Goal: Task Accomplishment & Management: Complete application form

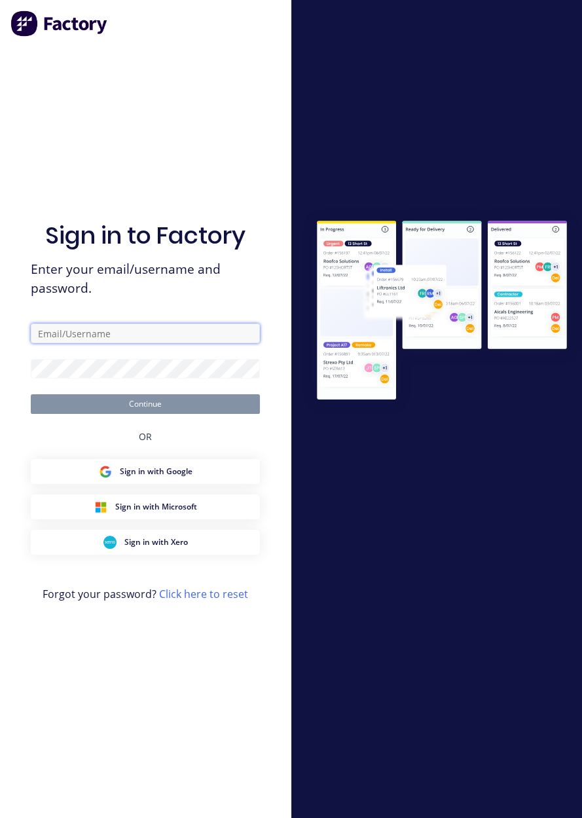
click at [50, 343] on input "text" at bounding box center [145, 334] width 229 height 20
type input "[EMAIL_ADDRESS][DOMAIN_NAME]"
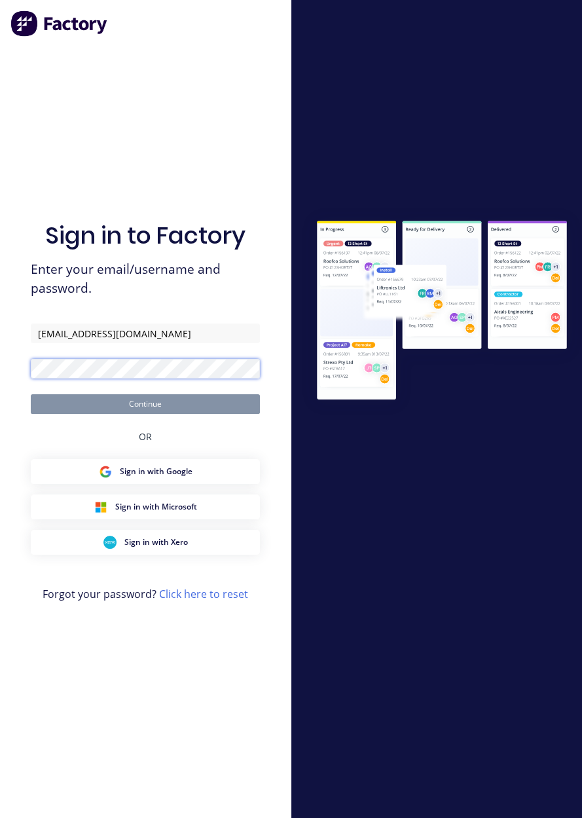
click at [31, 394] on button "Continue" at bounding box center [145, 404] width 229 height 20
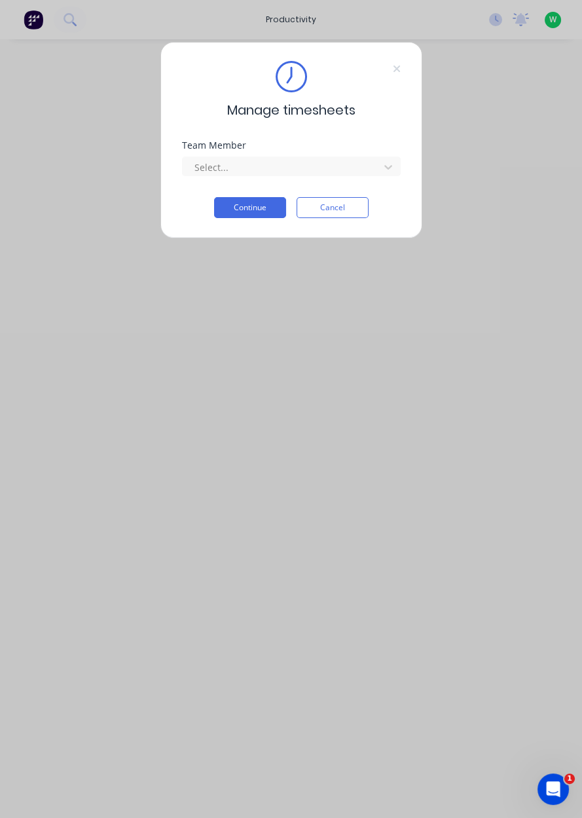
click at [329, 189] on div "Team Member Select..." at bounding box center [291, 169] width 219 height 56
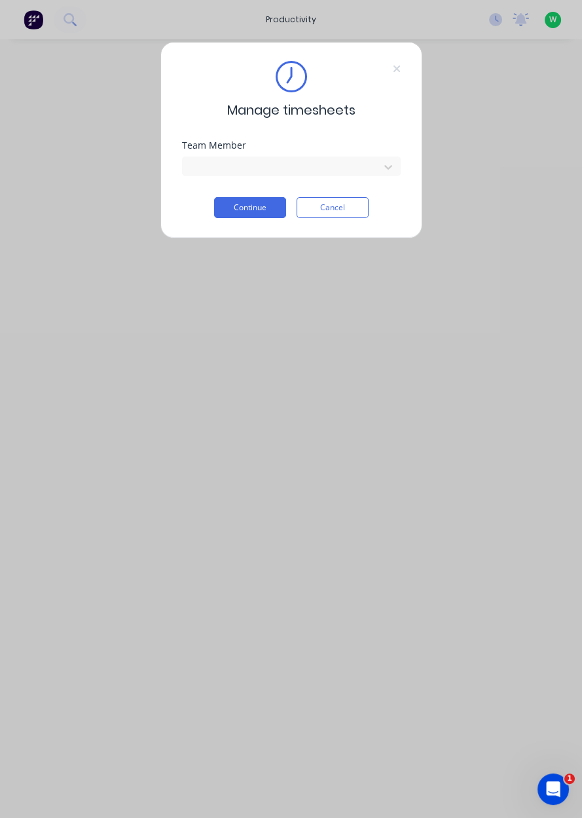
click at [254, 209] on button "Continue" at bounding box center [250, 207] width 72 height 21
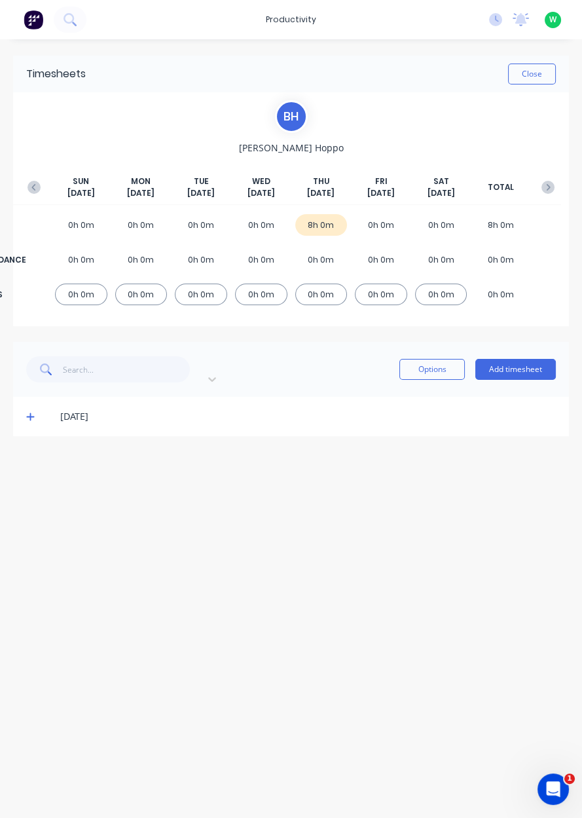
click at [530, 367] on button "Add timesheet" at bounding box center [516, 369] width 81 height 21
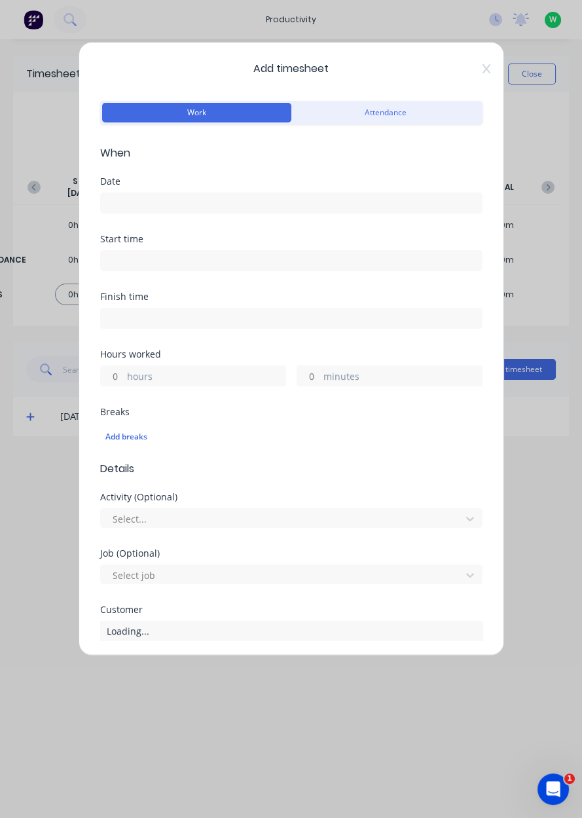
click at [166, 201] on input at bounding box center [291, 203] width 381 height 20
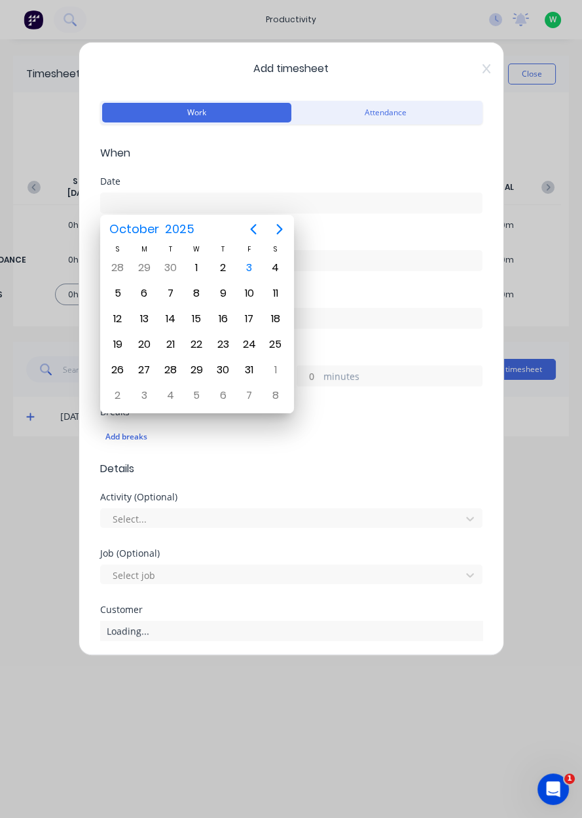
click at [253, 273] on div "3" at bounding box center [250, 268] width 20 height 20
type input "[DATE]"
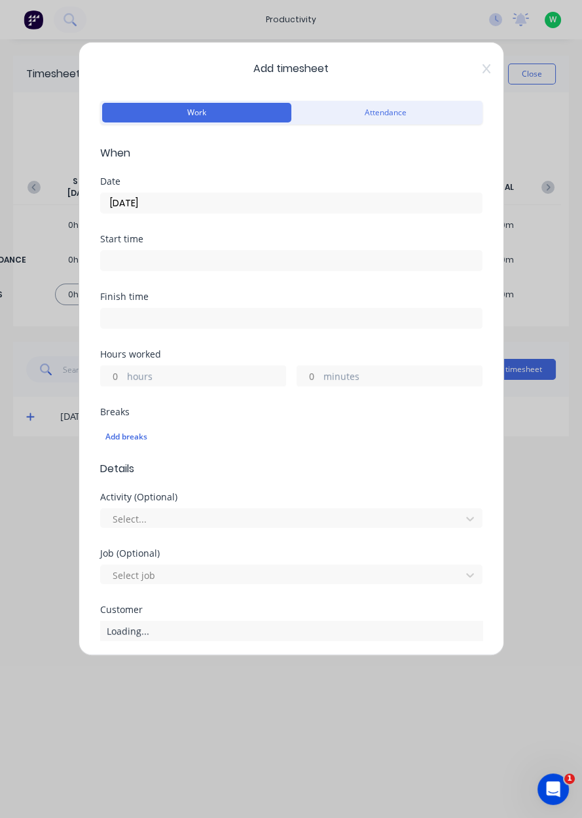
click at [189, 381] on label "hours" at bounding box center [206, 377] width 159 height 16
click at [124, 381] on input "hours" at bounding box center [112, 376] width 23 height 20
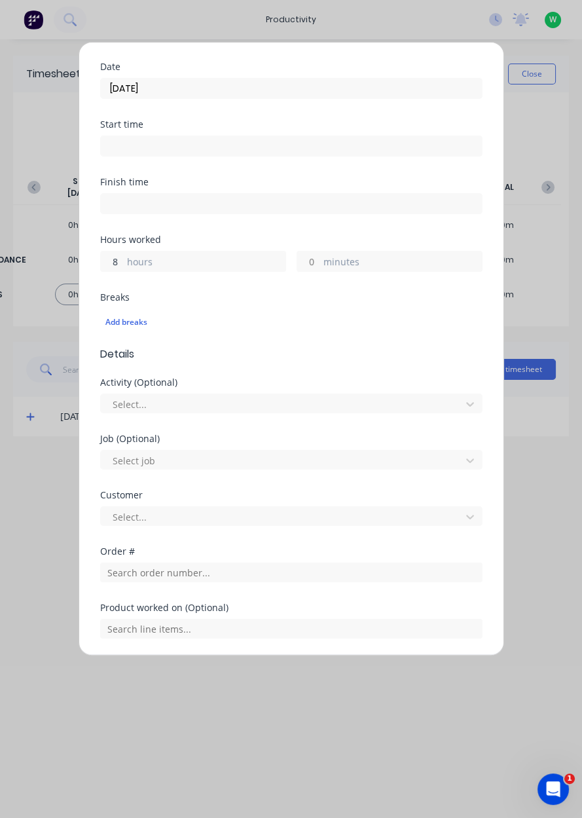
scroll to position [117, 0]
type input "8"
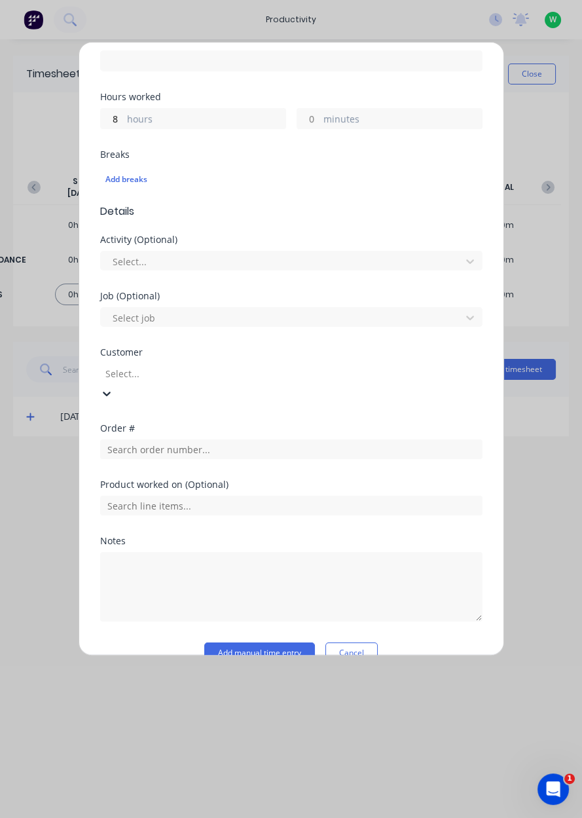
scroll to position [262, 0]
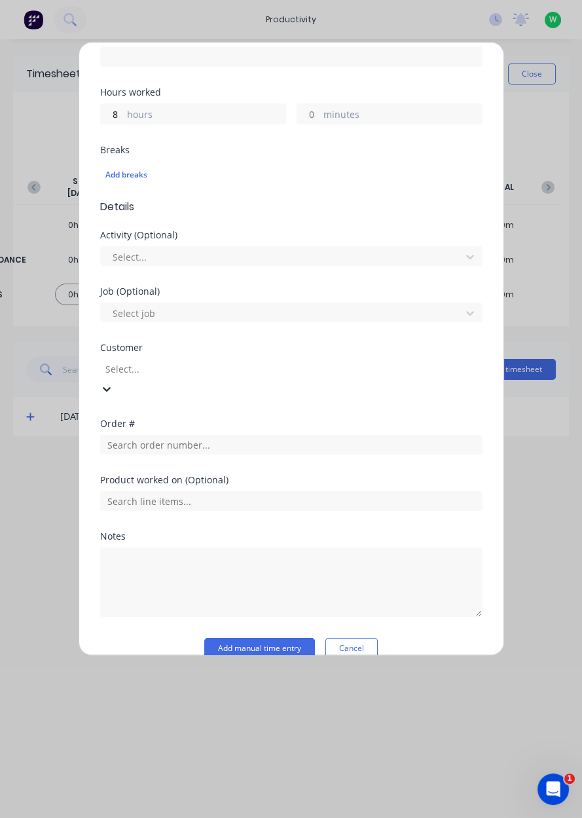
click at [107, 362] on input "text" at bounding box center [105, 369] width 3 height 14
click at [178, 435] on input "text" at bounding box center [291, 445] width 383 height 20
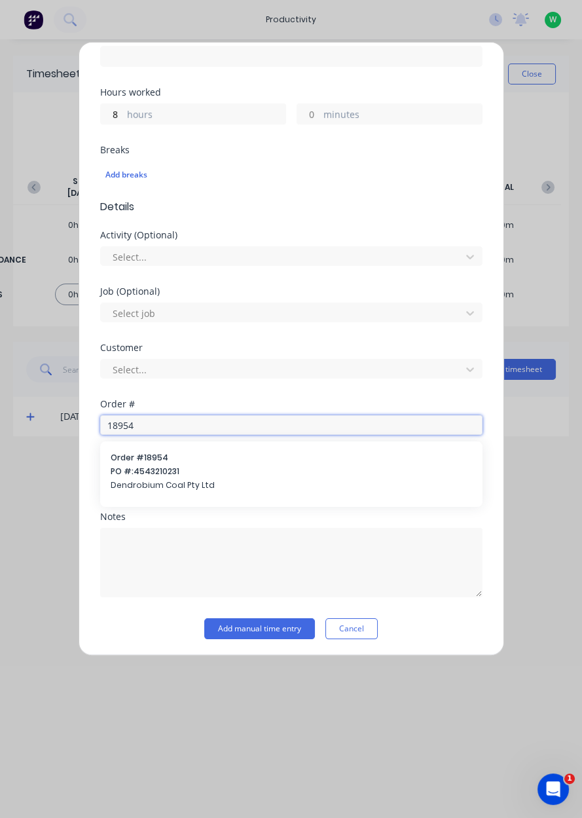
type input "18954"
click at [185, 486] on span "Dendrobium Coal Pty Ltd" at bounding box center [292, 486] width 362 height 12
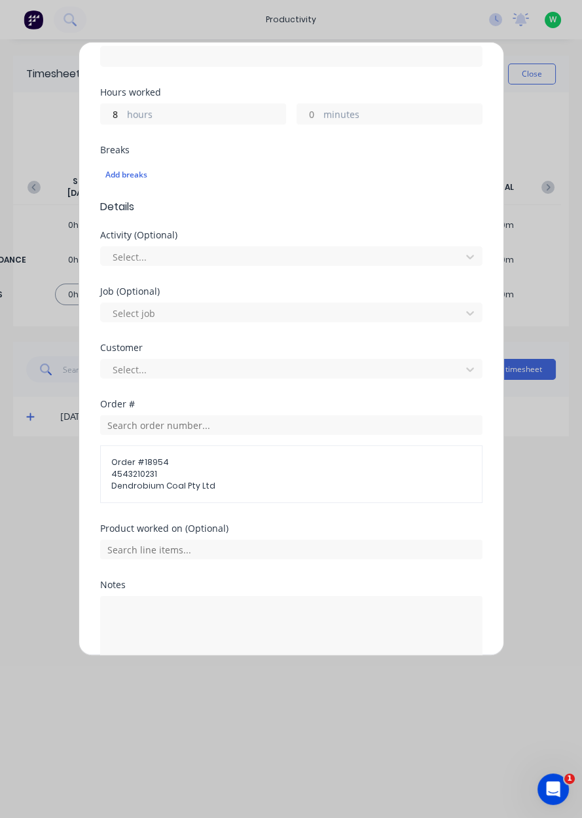
scroll to position [330, 0]
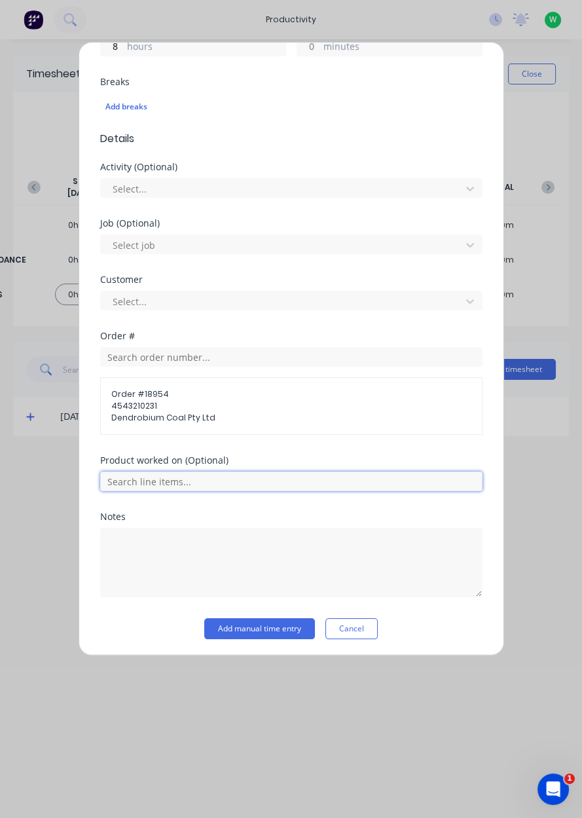
click at [179, 483] on input "text" at bounding box center [291, 482] width 383 height 20
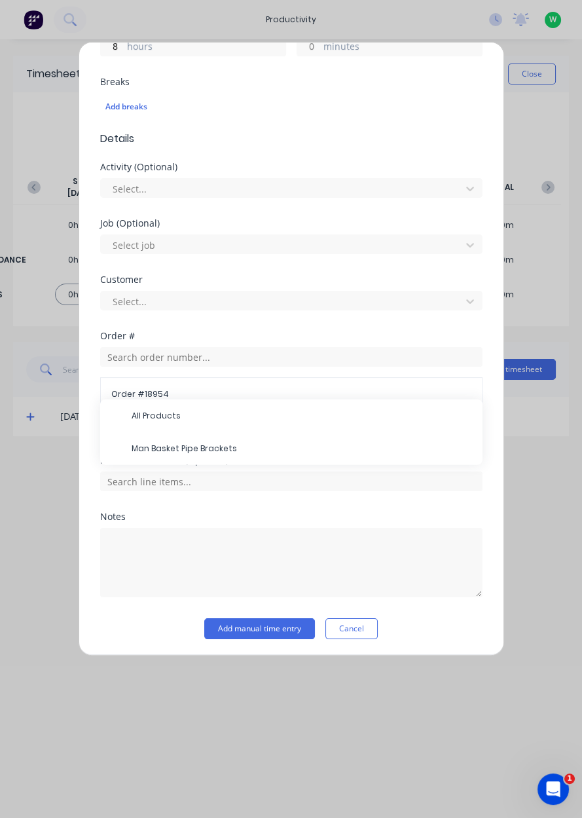
click at [197, 451] on span "Man Basket Pipe Brackets" at bounding box center [302, 449] width 341 height 12
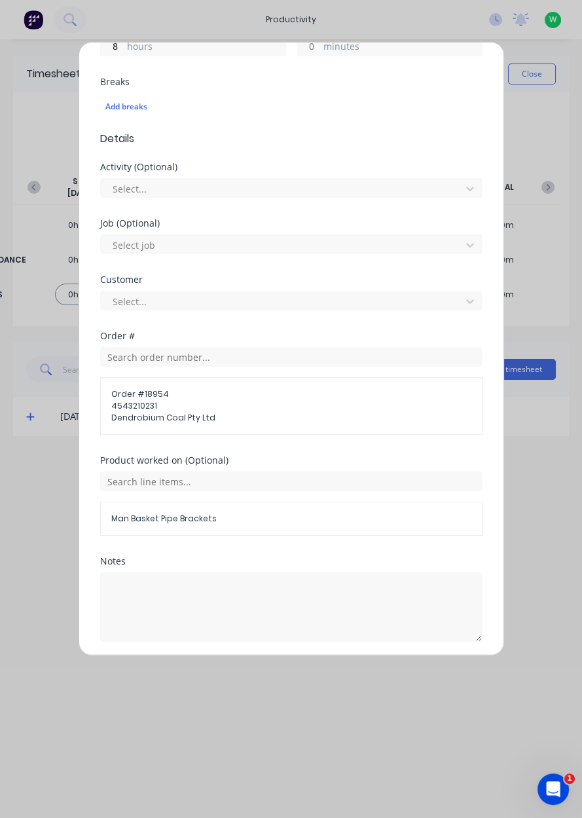
scroll to position [374, 0]
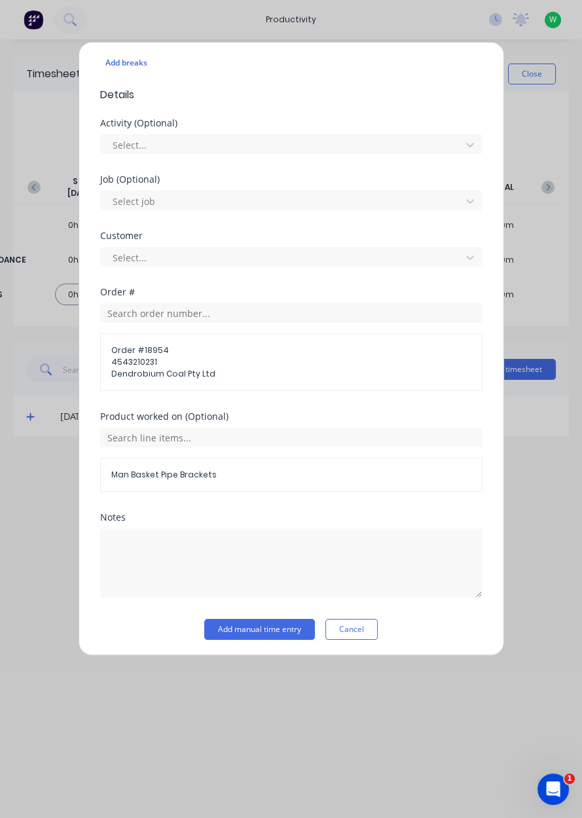
click at [266, 630] on button "Add manual time entry" at bounding box center [259, 629] width 111 height 21
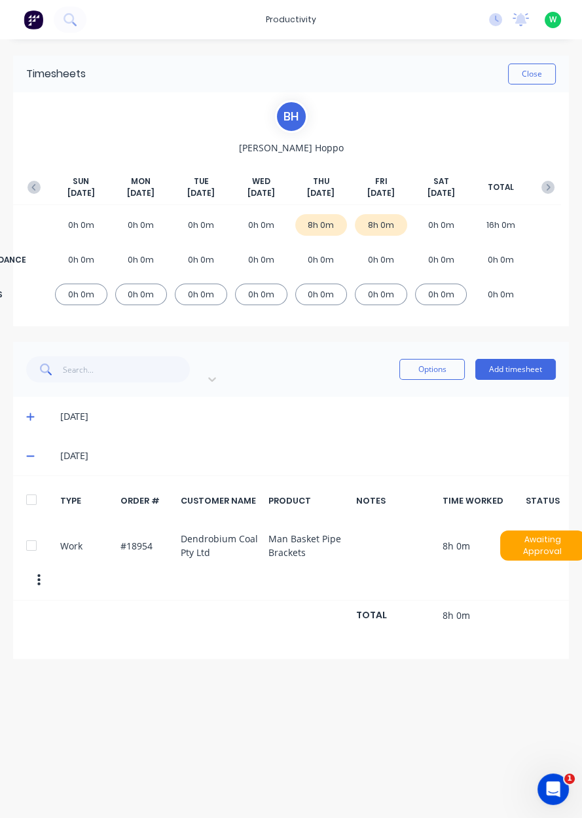
click at [540, 77] on button "Close" at bounding box center [532, 74] width 48 height 21
